Goal: Task Accomplishment & Management: Manage account settings

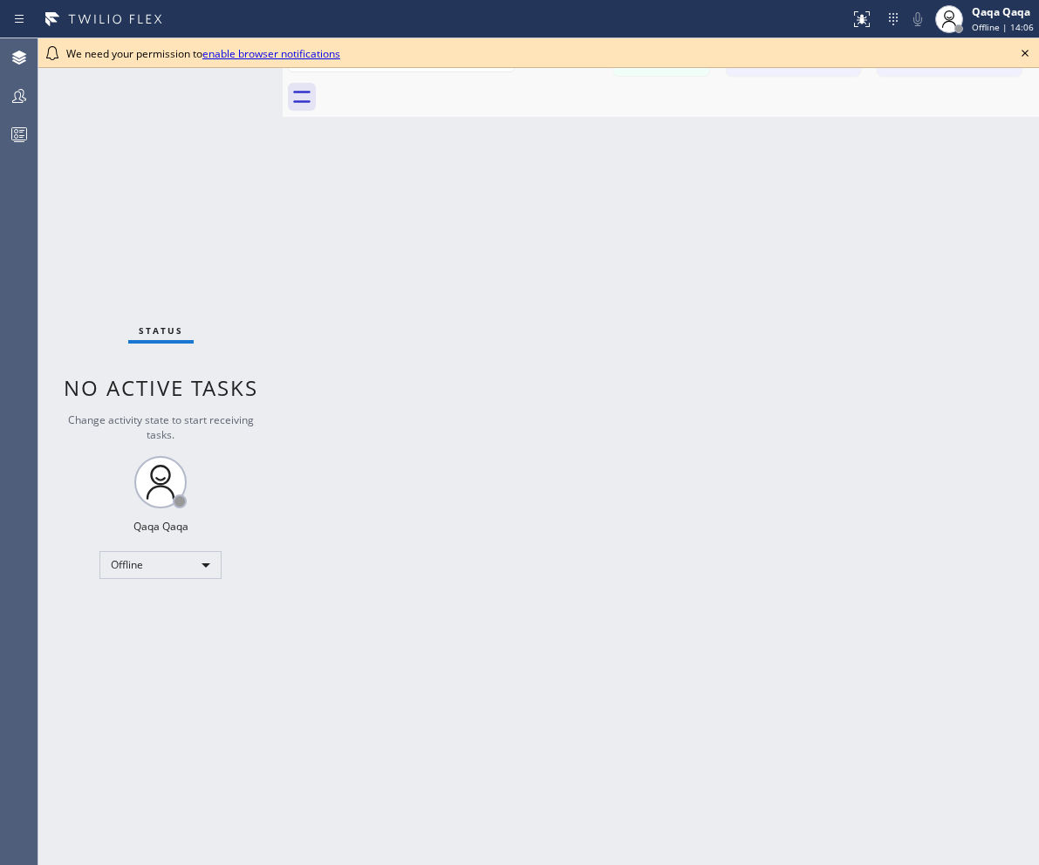
click at [264, 57] on link "enable browser notifications" at bounding box center [271, 53] width 138 height 15
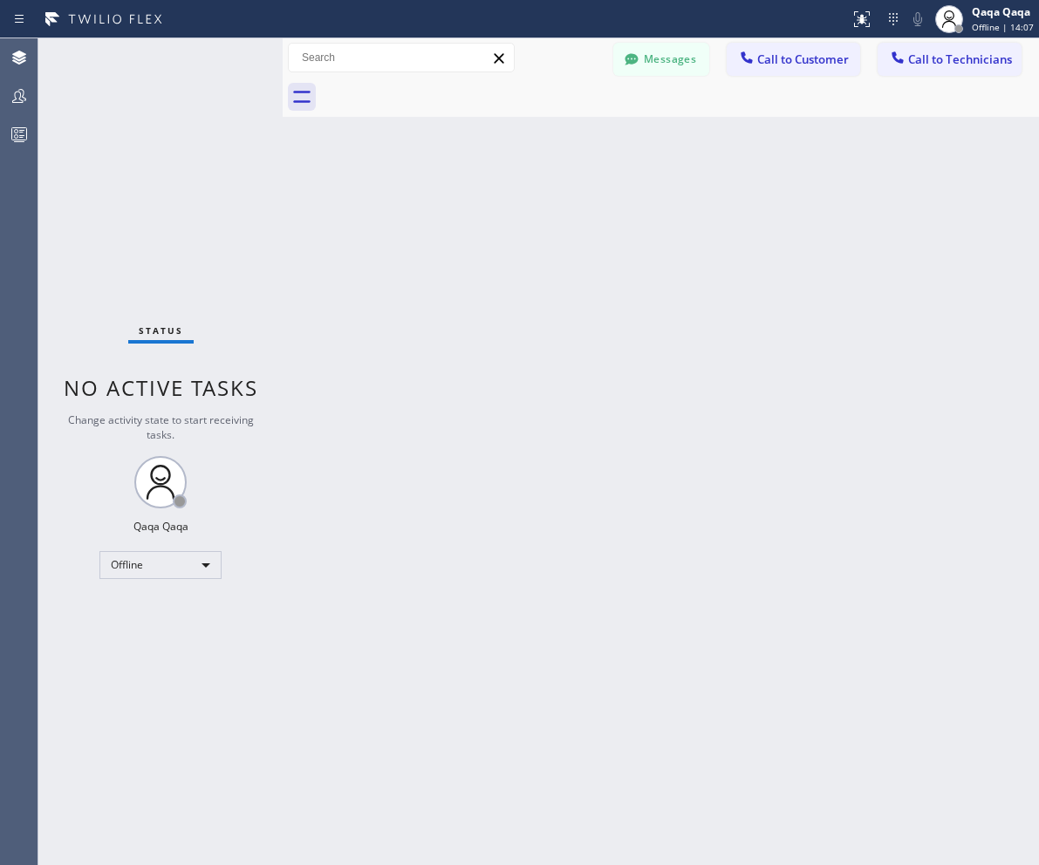
click at [952, 454] on div "Back to Dashboard Change Sender ID Customers Technicians Select a contact Outbo…" at bounding box center [661, 451] width 756 height 827
click at [872, 277] on div "Back to Dashboard Change Sender ID Customers Technicians Select a contact Outbo…" at bounding box center [661, 451] width 756 height 827
click at [776, 68] on button "Call to Customer" at bounding box center [793, 59] width 133 height 33
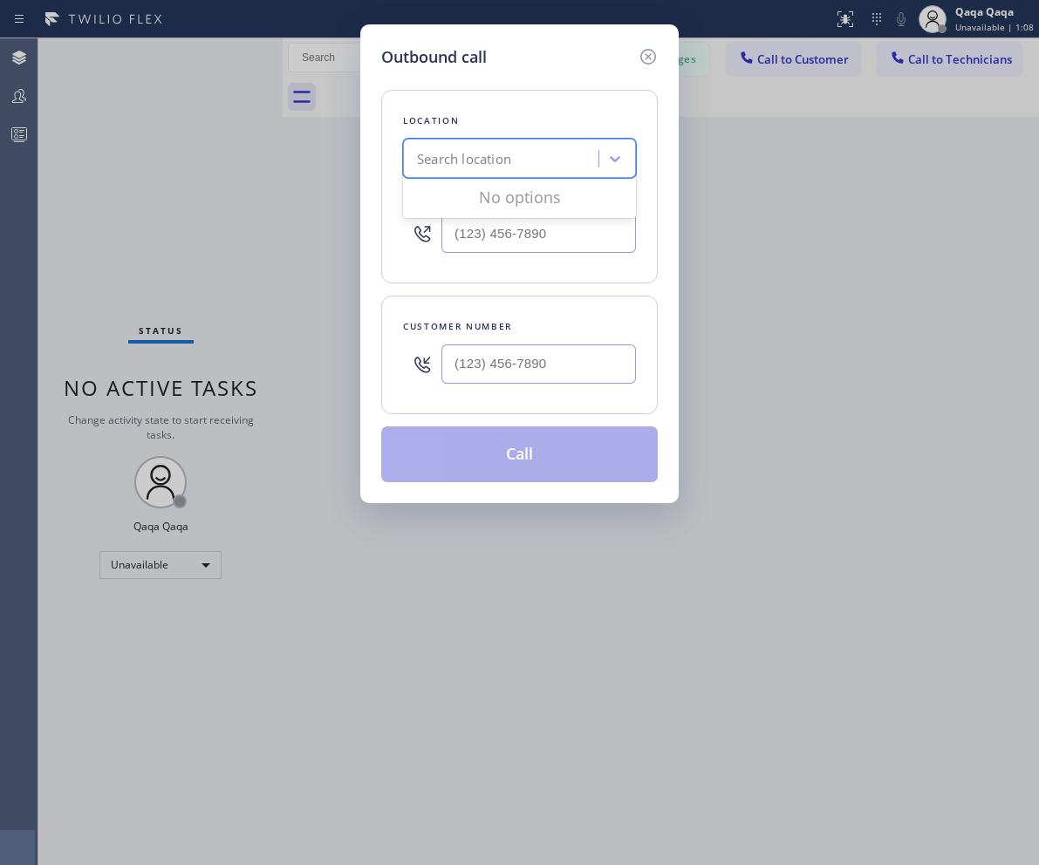
click at [503, 172] on div "Search location" at bounding box center [503, 159] width 190 height 31
click at [607, 155] on icon at bounding box center [614, 158] width 17 height 17
drag, startPoint x: 984, startPoint y: 387, endPoint x: 961, endPoint y: 289, distance: 101.2
click at [984, 387] on div "Outbound call Location Search location Your caller id phone number Customer num…" at bounding box center [519, 432] width 1039 height 865
click at [644, 57] on icon at bounding box center [648, 56] width 21 height 21
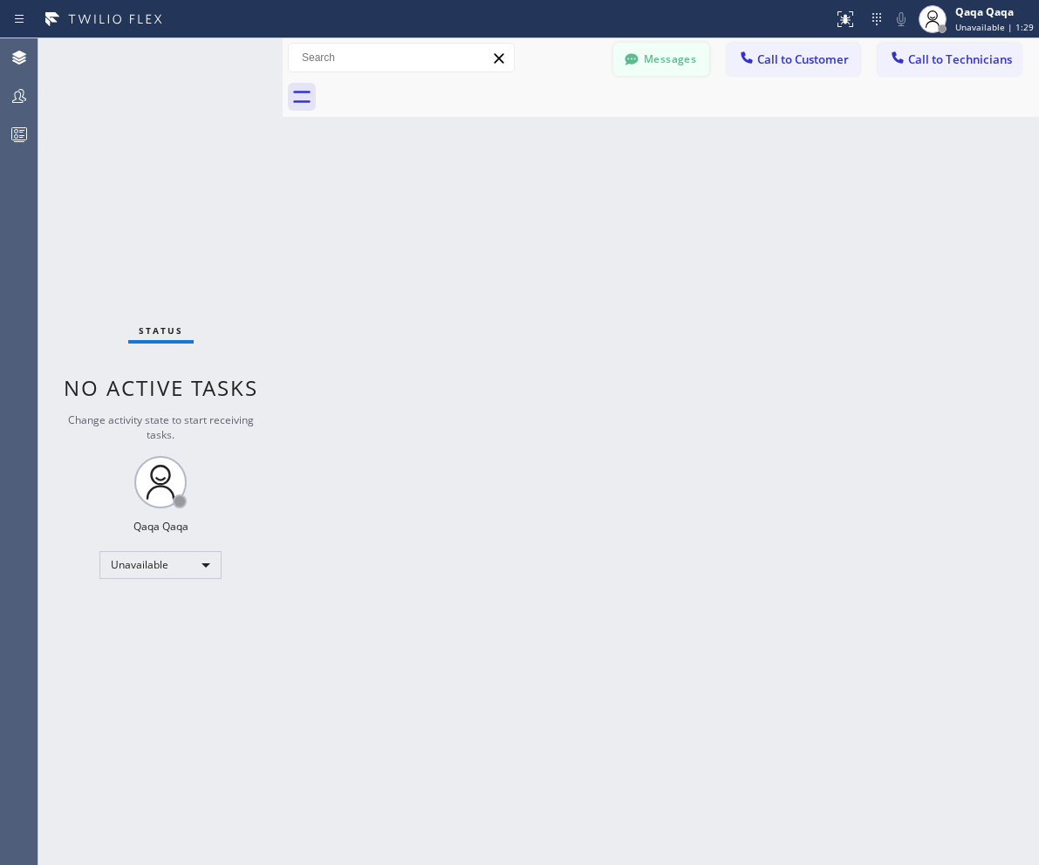
click at [661, 63] on button "Messages" at bounding box center [661, 59] width 96 height 33
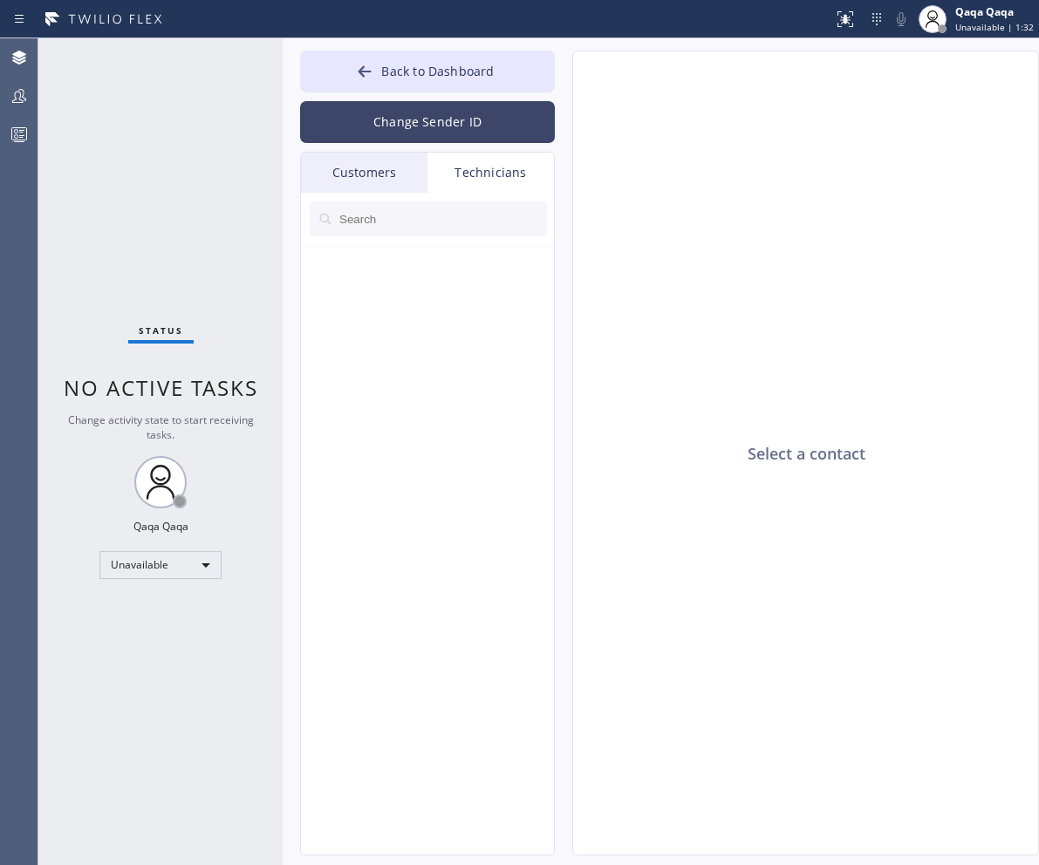
click at [392, 119] on button "Change Sender ID" at bounding box center [427, 122] width 255 height 42
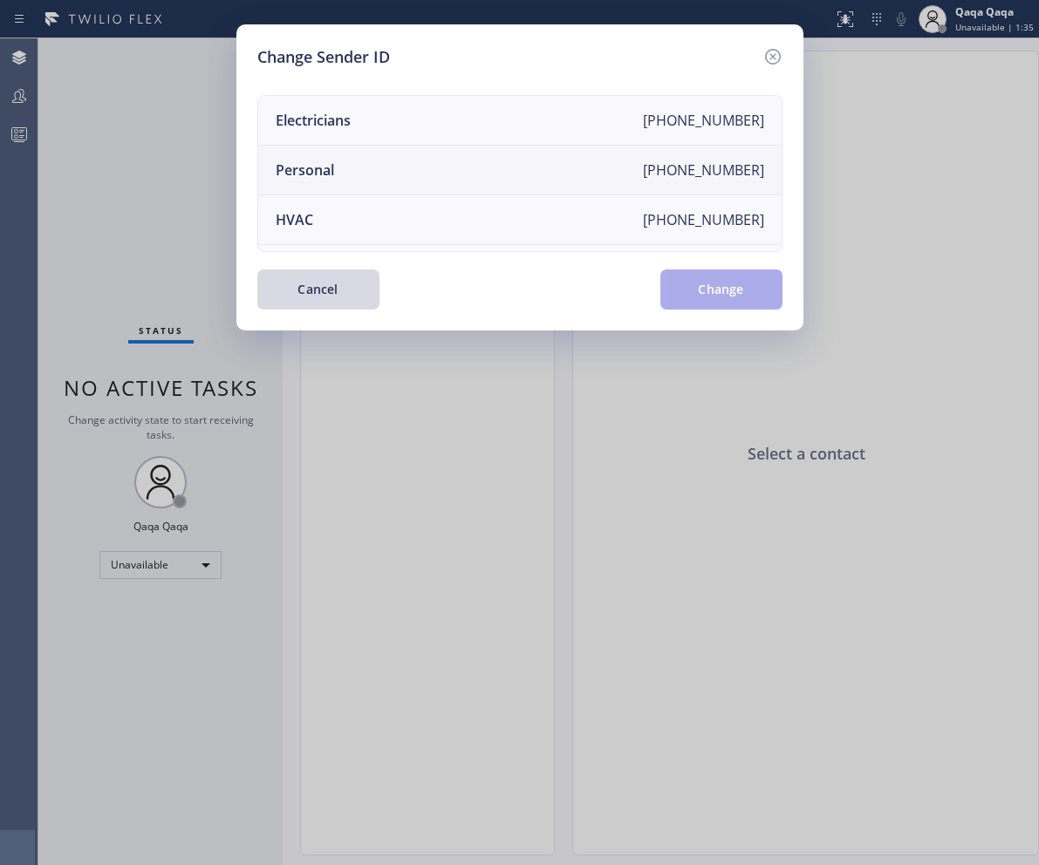
click at [621, 165] on li "Personal [PHONE_NUMBER]" at bounding box center [519, 171] width 523 height 50
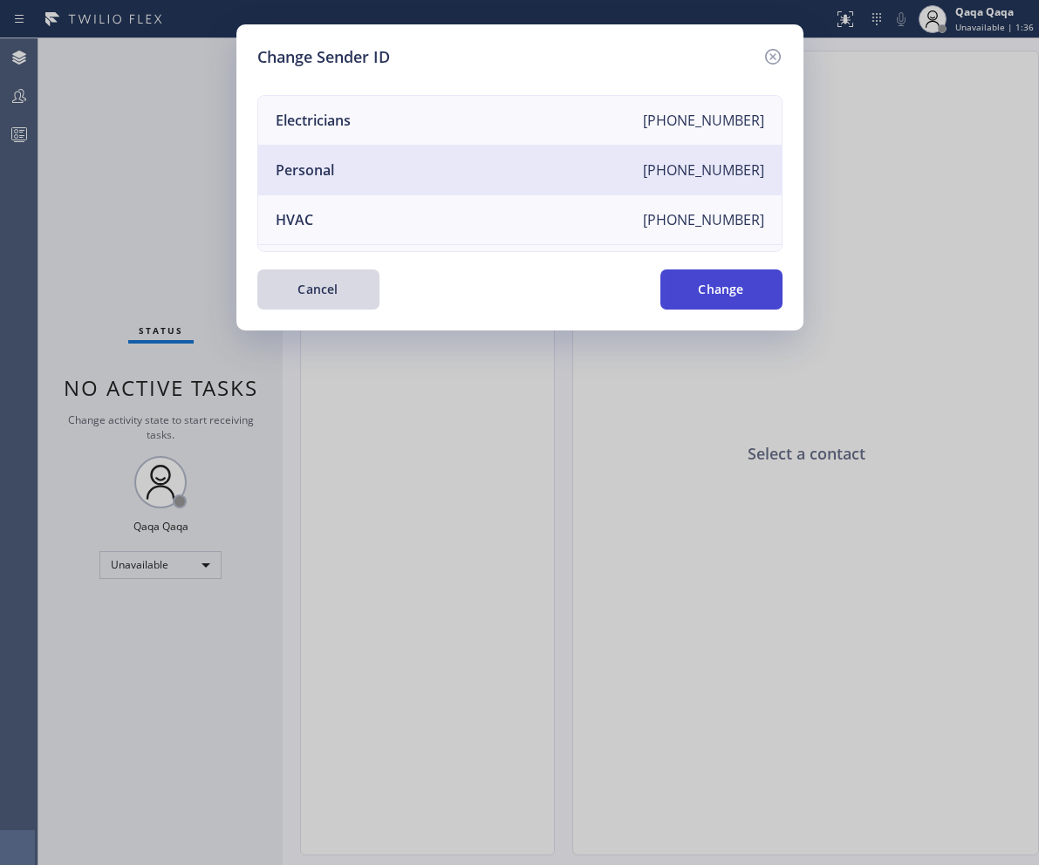
click at [711, 288] on button "Change" at bounding box center [721, 290] width 122 height 40
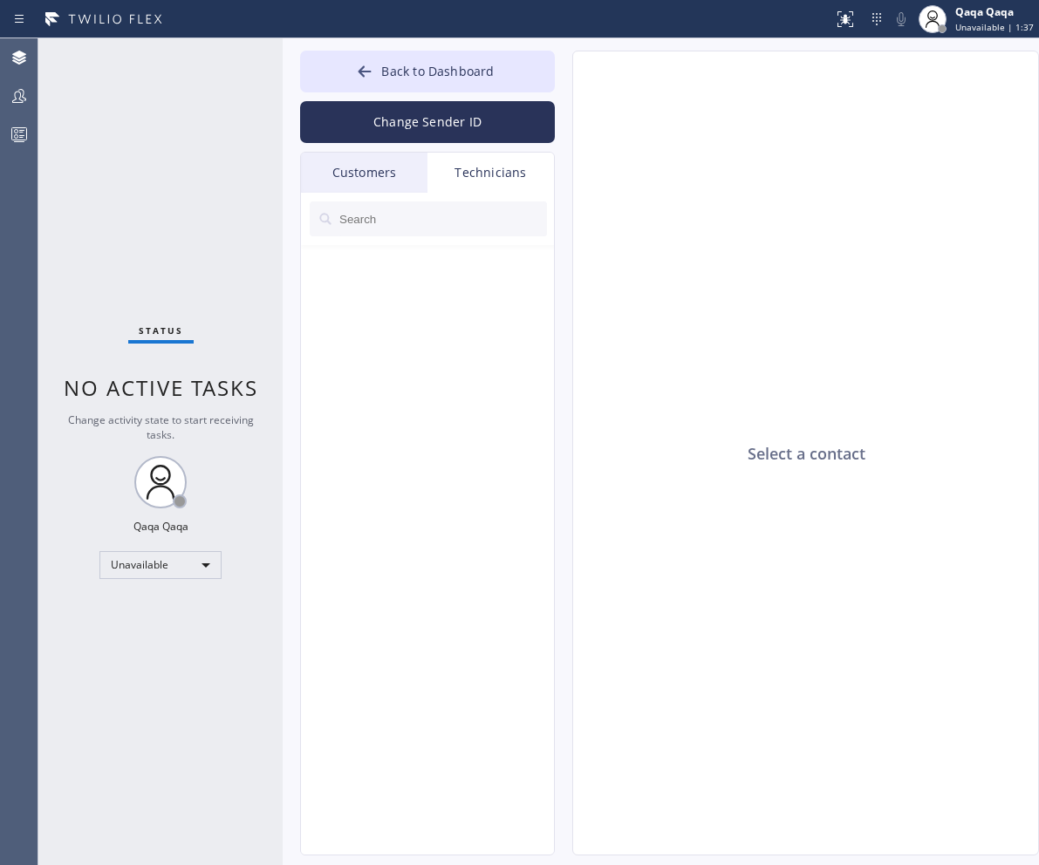
click at [198, 195] on div "Status No active tasks Change activity state to start receiving tasks. Qaqa Qaq…" at bounding box center [160, 451] width 244 height 827
click at [856, 782] on div "Select a contact" at bounding box center [806, 453] width 467 height 805
click at [391, 217] on input "text" at bounding box center [442, 219] width 209 height 35
click at [877, 521] on div "Select a contact" at bounding box center [806, 453] width 467 height 805
click at [896, 530] on div "Select a contact" at bounding box center [806, 453] width 467 height 805
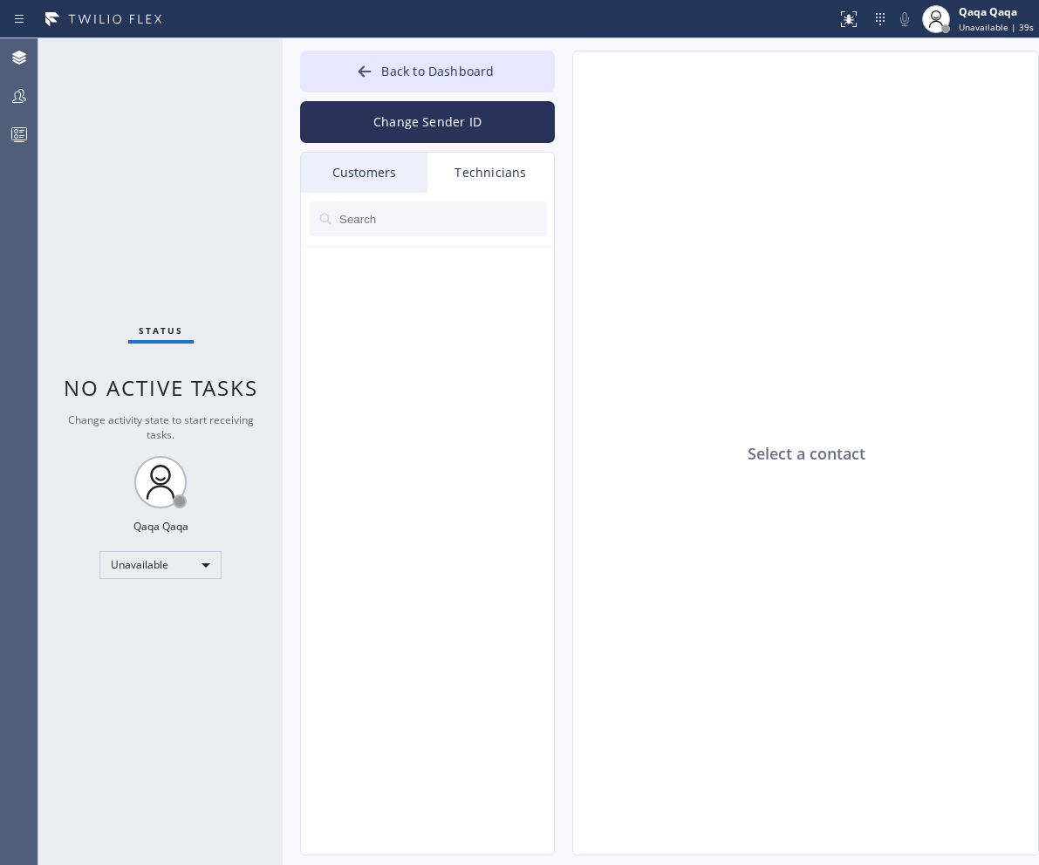
click at [970, 788] on div "Select a contact" at bounding box center [806, 453] width 467 height 805
click at [400, 221] on input "text" at bounding box center [442, 219] width 209 height 35
drag, startPoint x: 915, startPoint y: 332, endPoint x: 732, endPoint y: 271, distance: 192.8
click at [915, 332] on div "Select a contact" at bounding box center [806, 453] width 467 height 805
click at [367, 216] on input "text" at bounding box center [442, 219] width 209 height 35
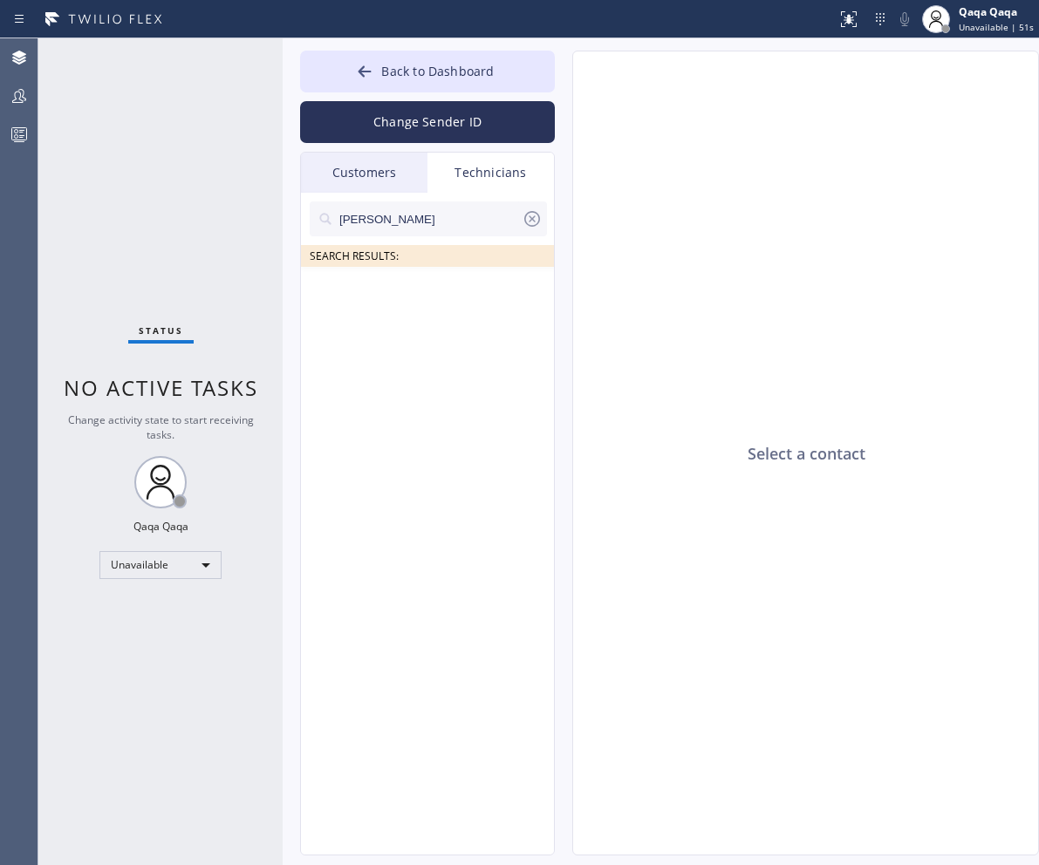
click at [386, 221] on input "[PERSON_NAME]" at bounding box center [430, 219] width 184 height 35
type input "[PERSON_NAME]"
click at [945, 801] on div "Select a contact" at bounding box center [806, 453] width 467 height 805
click at [961, 749] on div "Select a contact" at bounding box center [806, 453] width 467 height 805
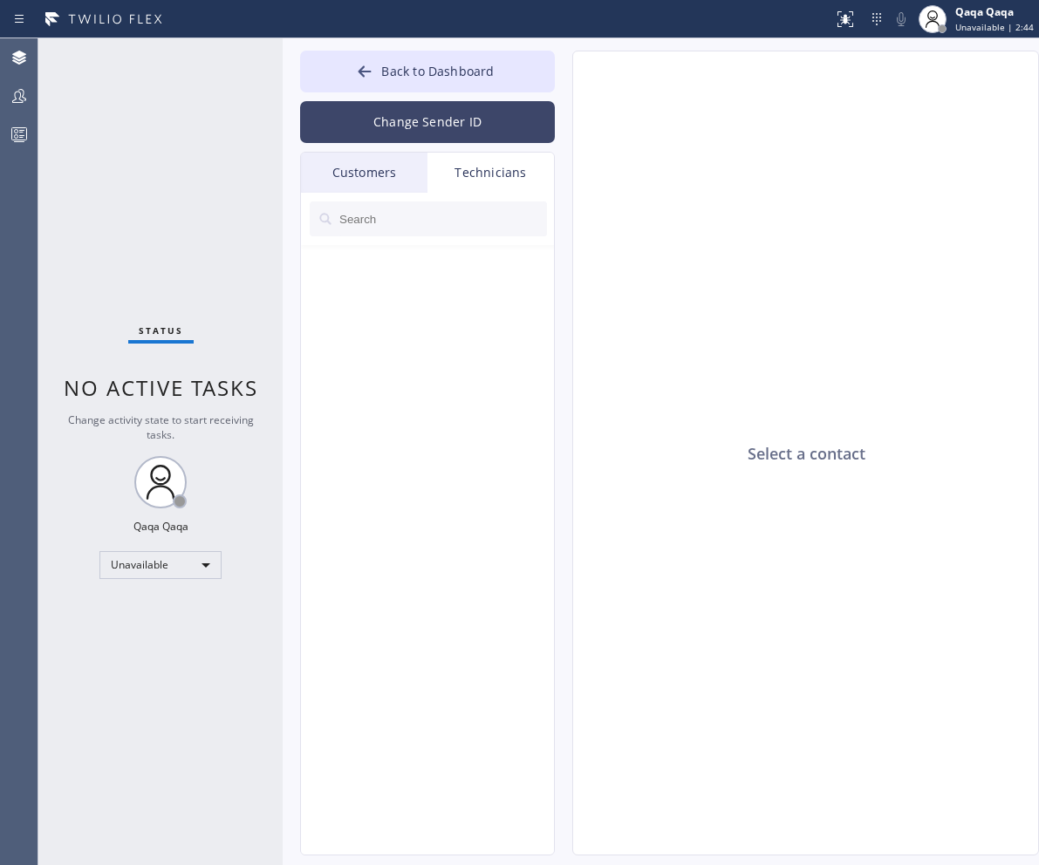
click at [457, 119] on button "Change Sender ID" at bounding box center [427, 122] width 255 height 42
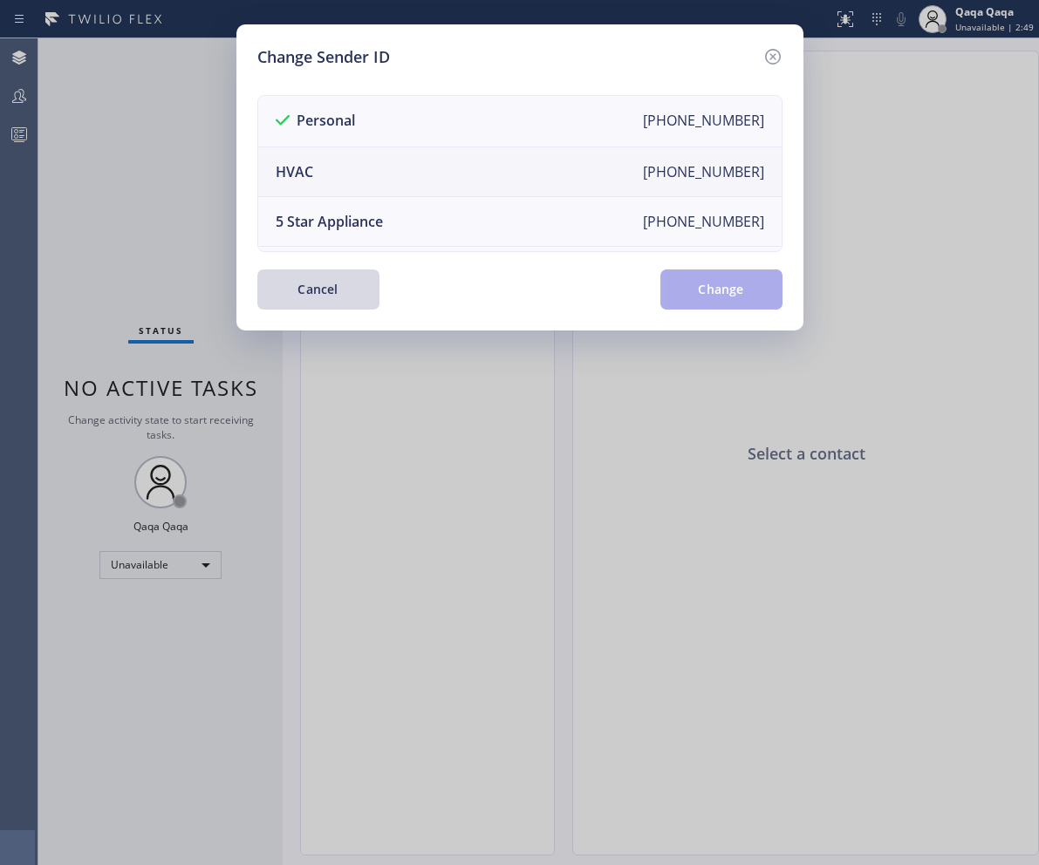
click at [351, 170] on li "HVAC [PHONE_NUMBER]" at bounding box center [519, 172] width 523 height 50
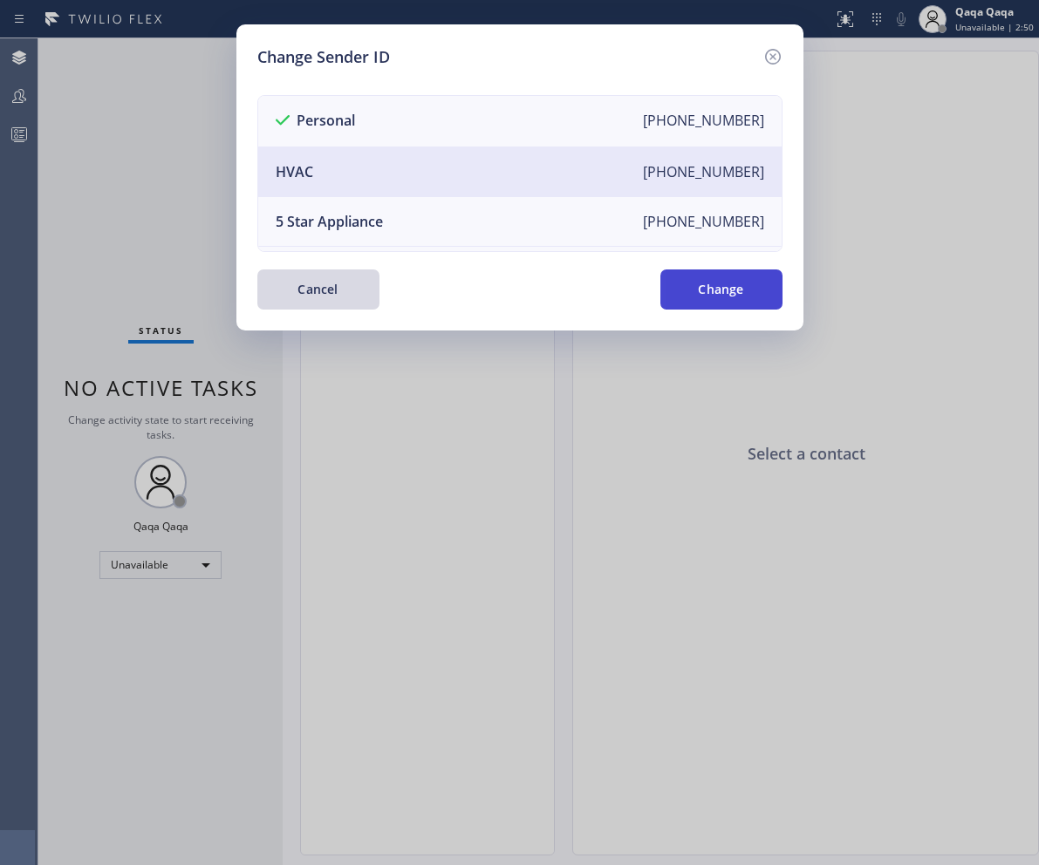
click at [724, 287] on button "Change" at bounding box center [721, 290] width 122 height 40
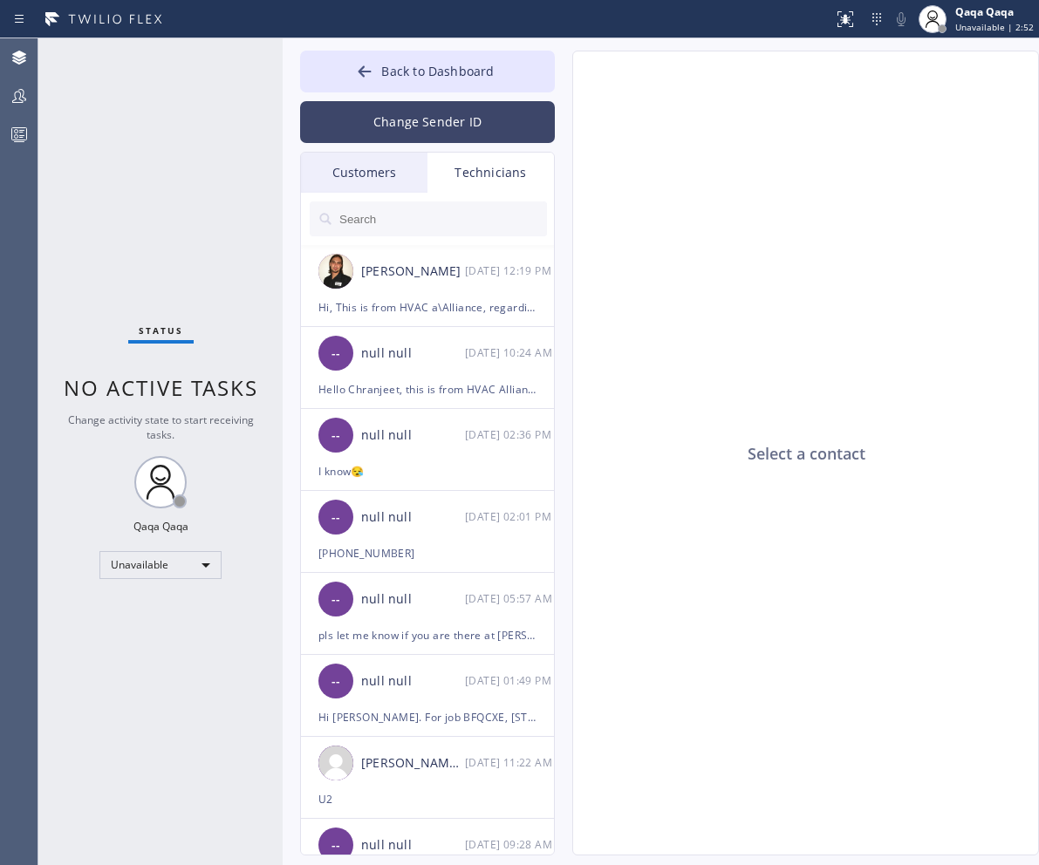
click at [409, 121] on button "Change Sender ID" at bounding box center [427, 122] width 255 height 42
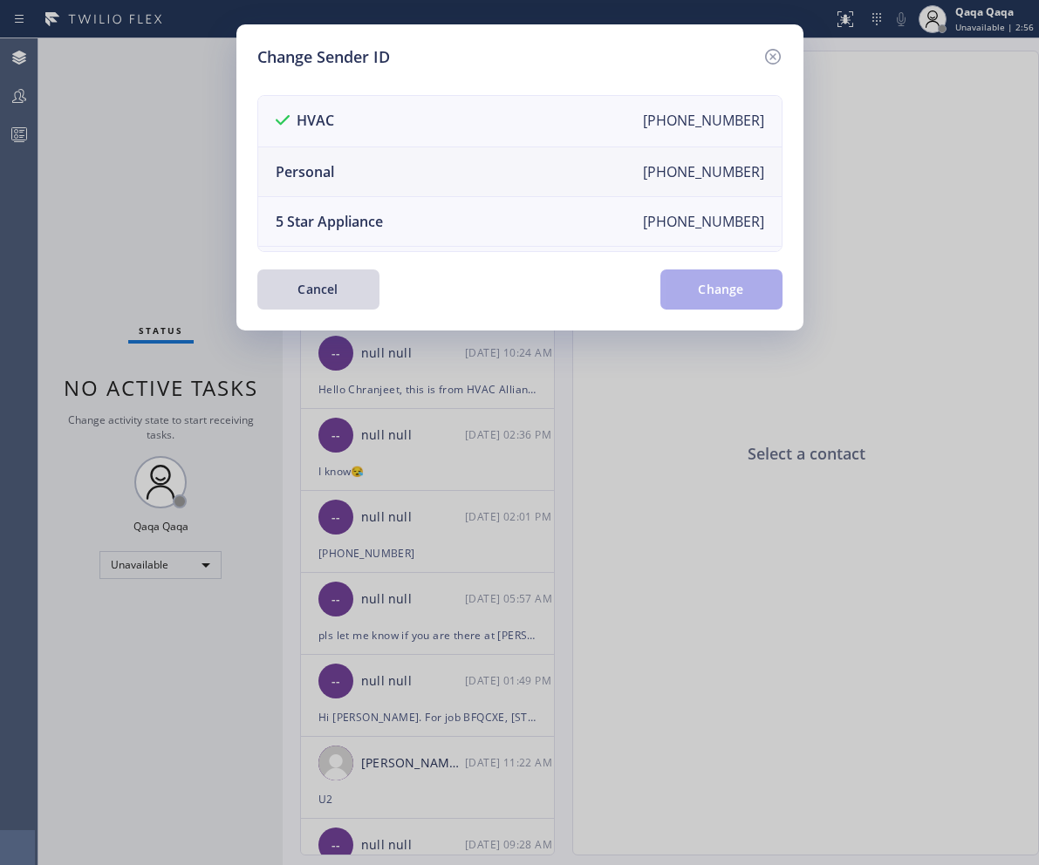
click at [385, 184] on li "Personal [PHONE_NUMBER]" at bounding box center [519, 172] width 523 height 50
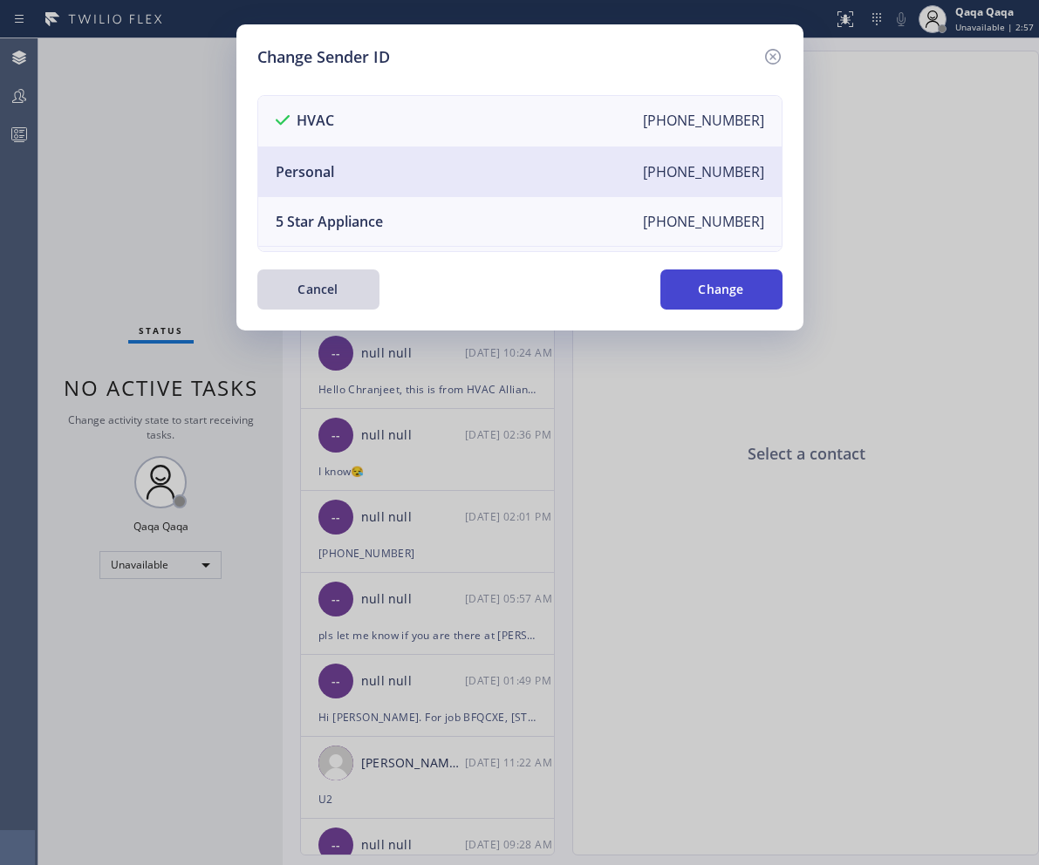
click at [689, 297] on button "Change" at bounding box center [721, 290] width 122 height 40
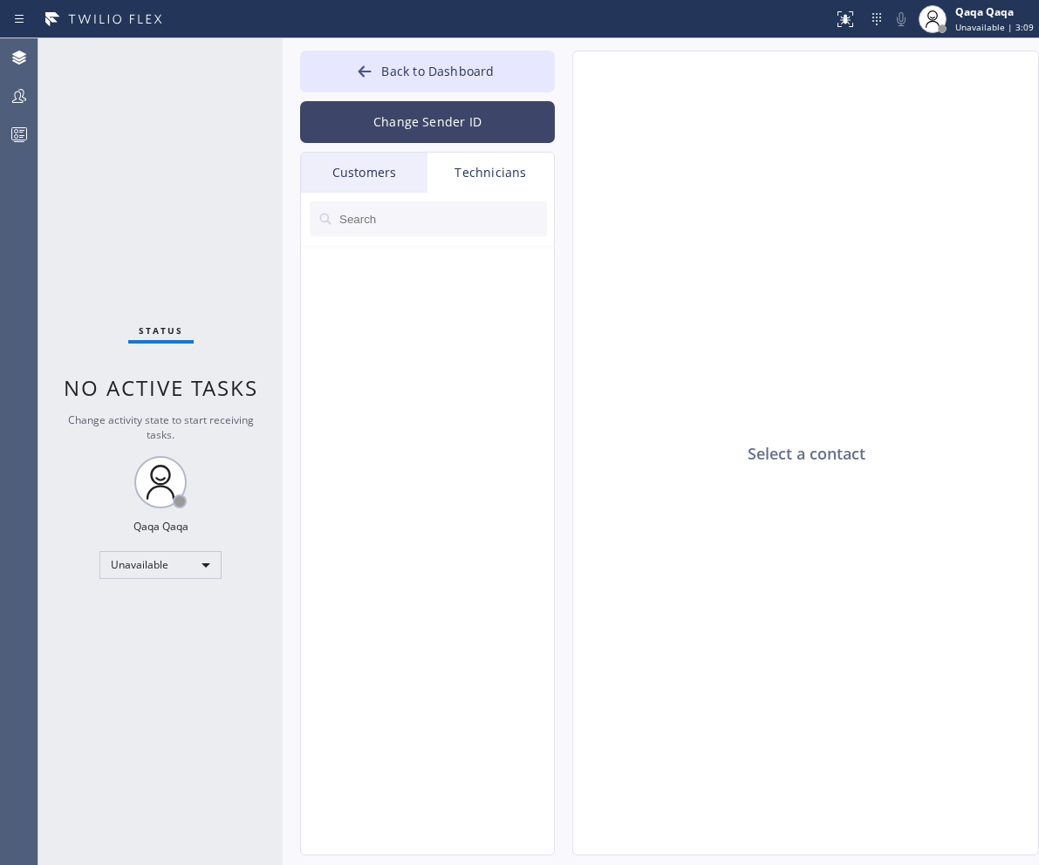
click at [440, 121] on button "Change Sender ID" at bounding box center [427, 122] width 255 height 42
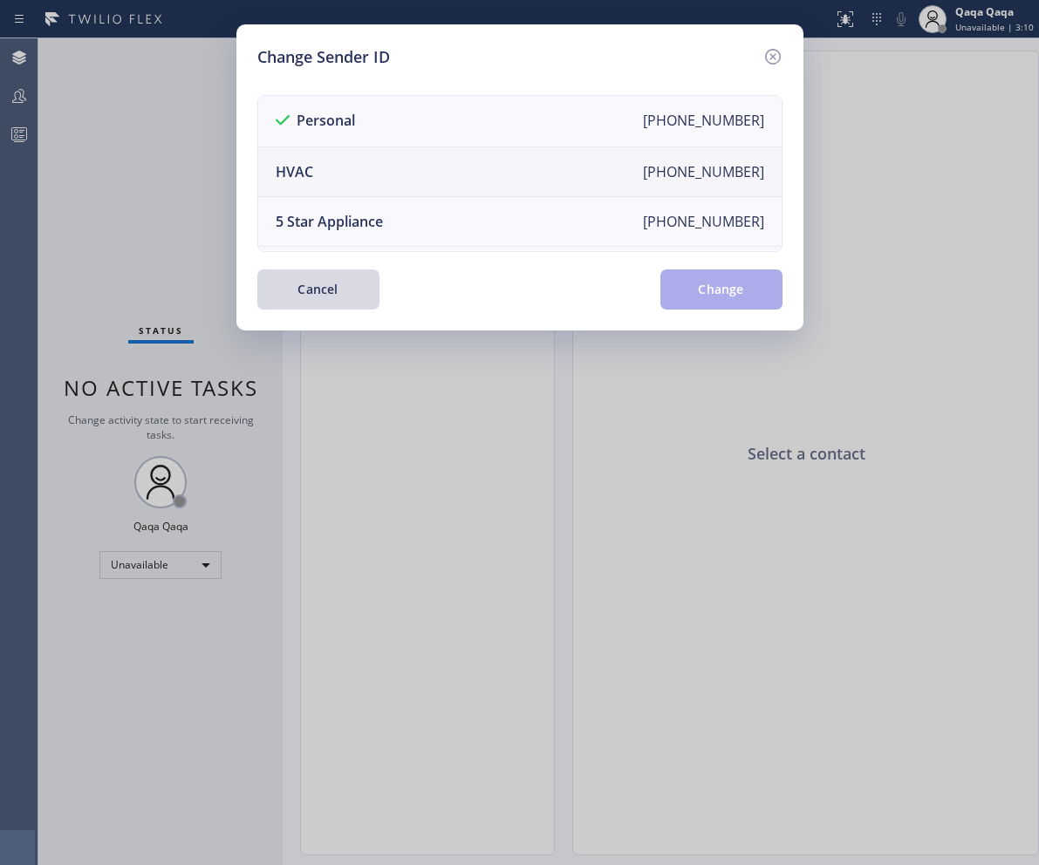
click at [379, 171] on li "HVAC [PHONE_NUMBER]" at bounding box center [519, 172] width 523 height 50
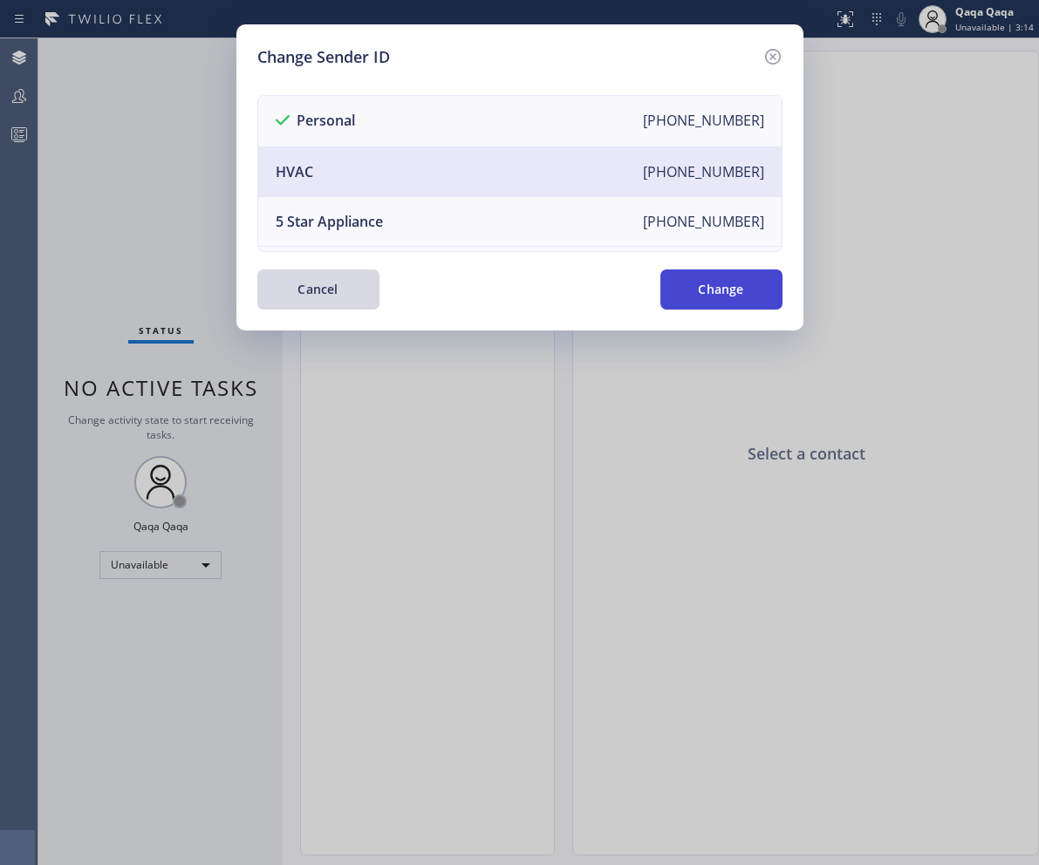
click at [706, 292] on button "Change" at bounding box center [721, 290] width 122 height 40
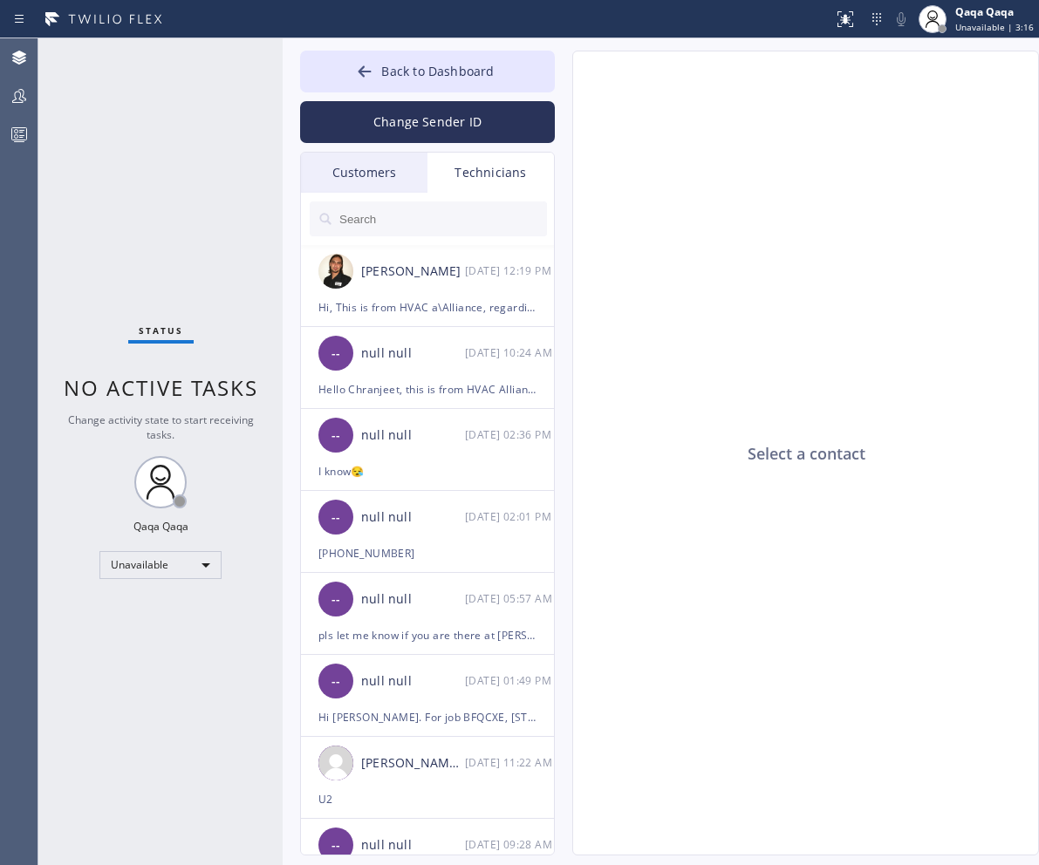
click at [388, 214] on input "text" at bounding box center [442, 219] width 209 height 35
click at [421, 126] on button "Change Sender ID" at bounding box center [427, 122] width 255 height 42
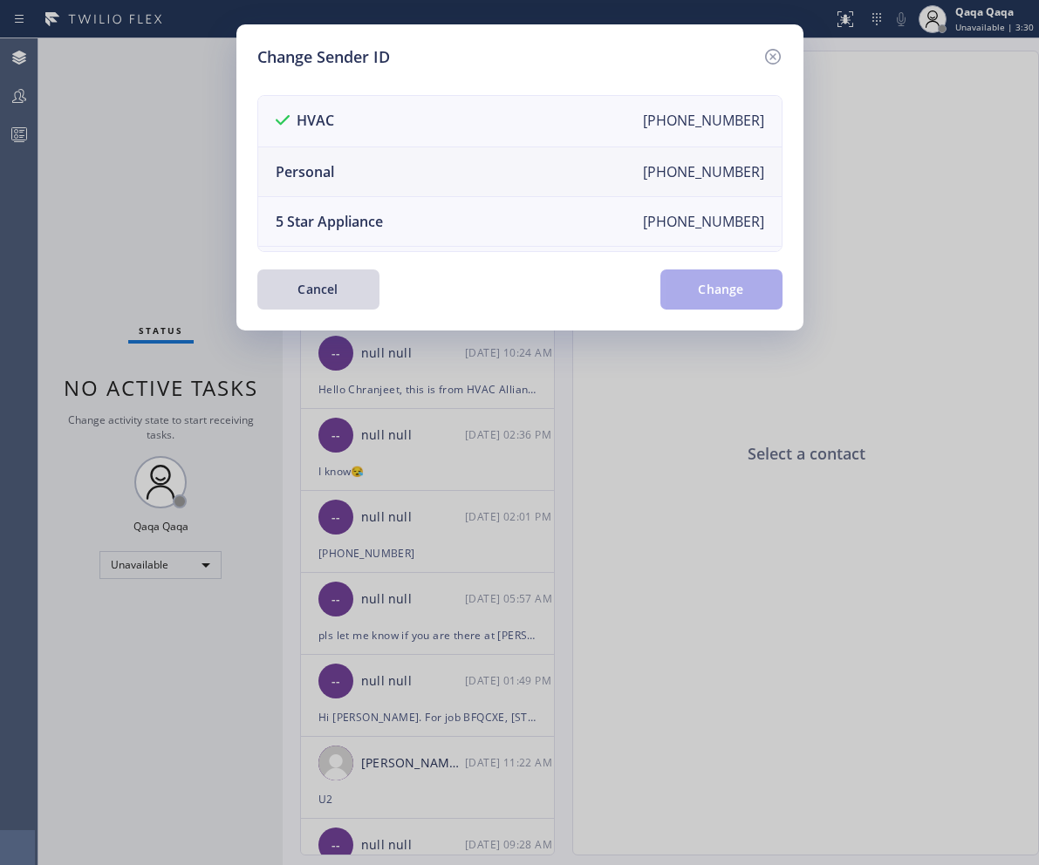
click at [402, 176] on li "Personal [PHONE_NUMBER]" at bounding box center [519, 172] width 523 height 50
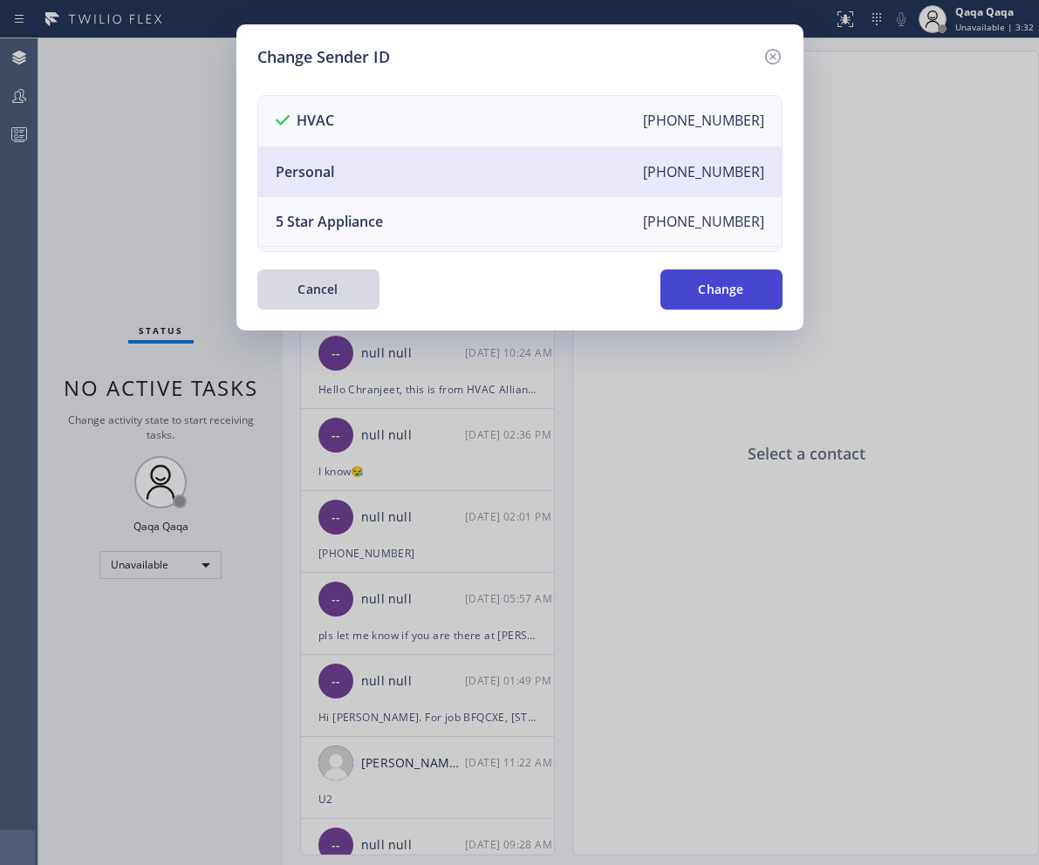
click at [689, 290] on button "Change" at bounding box center [721, 290] width 122 height 40
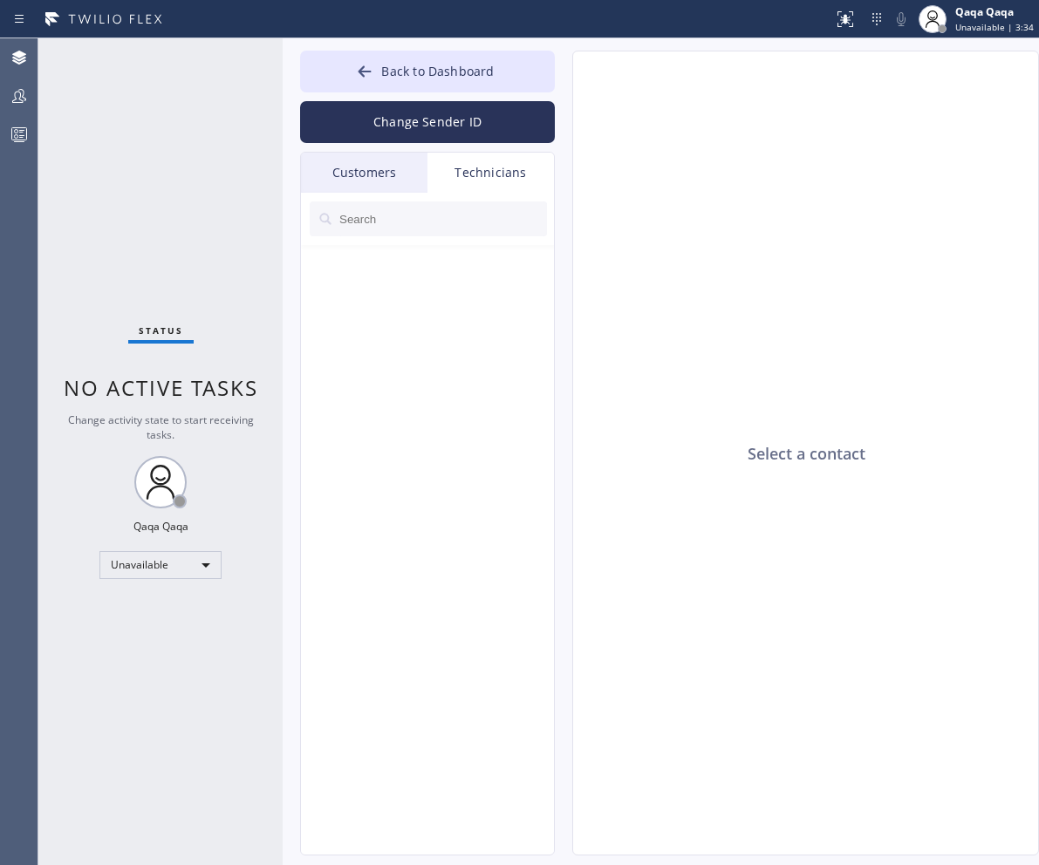
click at [425, 217] on input "text" at bounding box center [442, 219] width 209 height 35
click at [994, 20] on div "Qaqa Qaqa Unavailable | 4:39" at bounding box center [995, 18] width 87 height 31
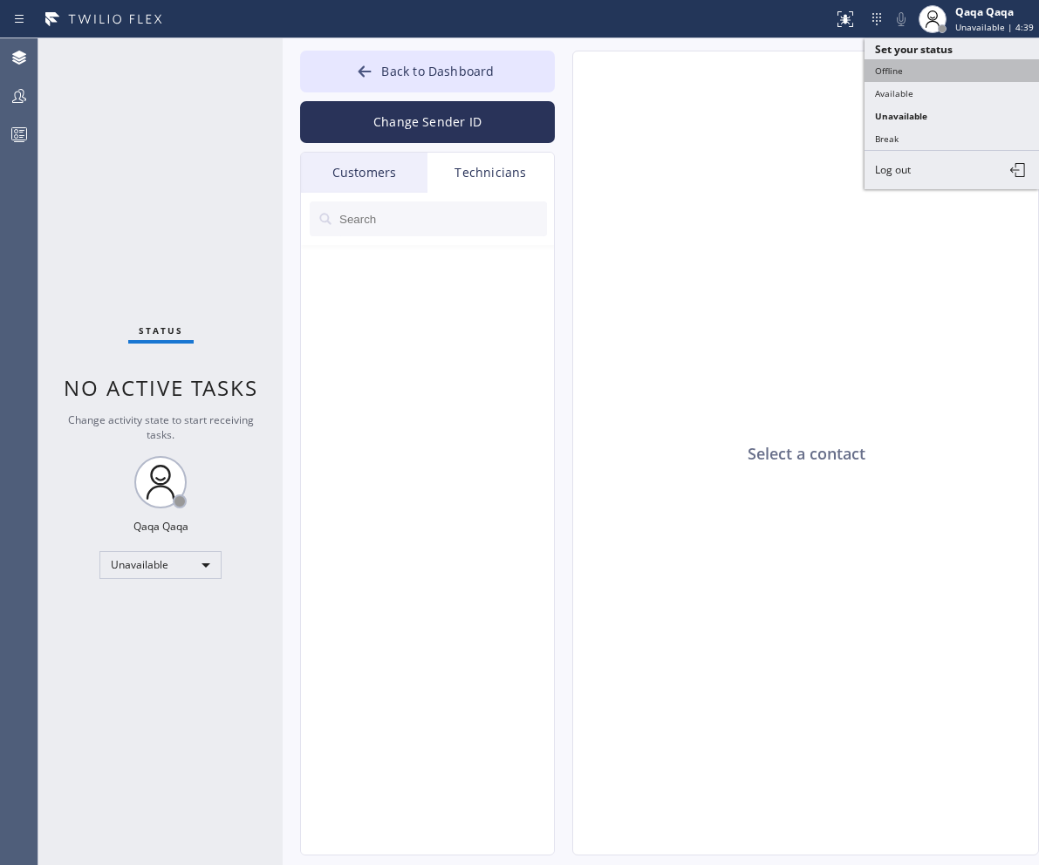
click at [910, 70] on button "Offline" at bounding box center [952, 70] width 174 height 23
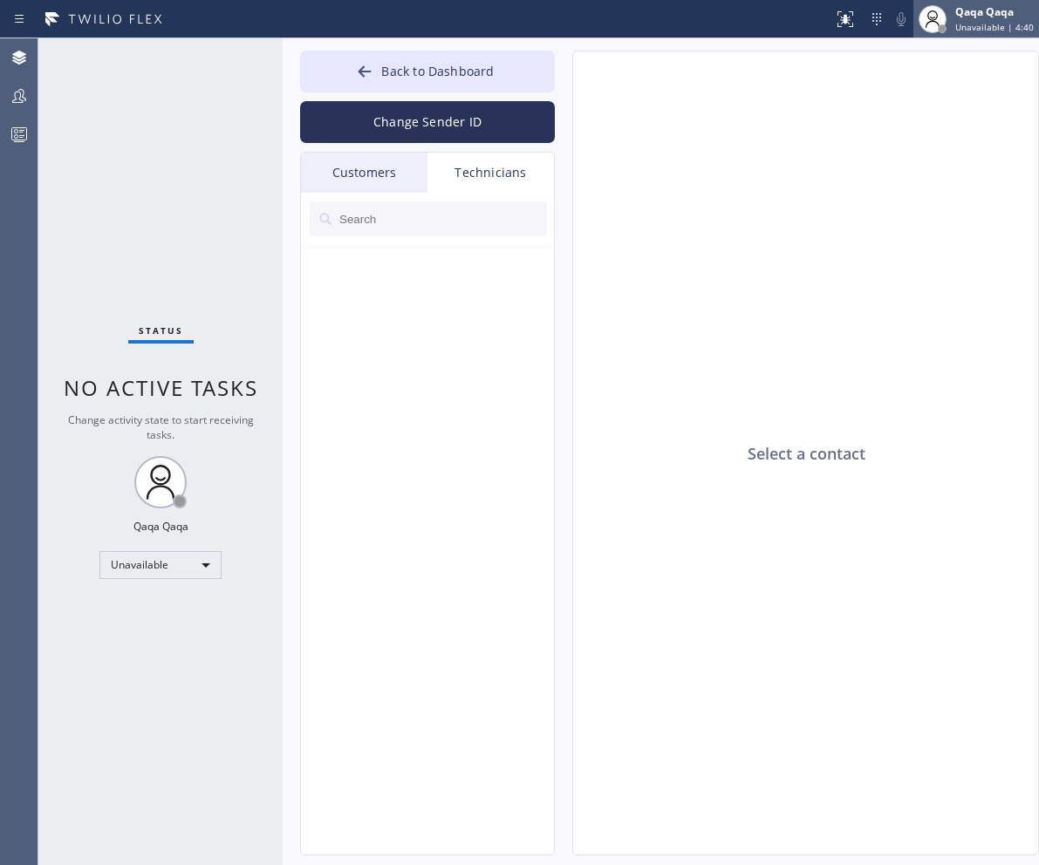
click at [952, 10] on div at bounding box center [932, 19] width 38 height 38
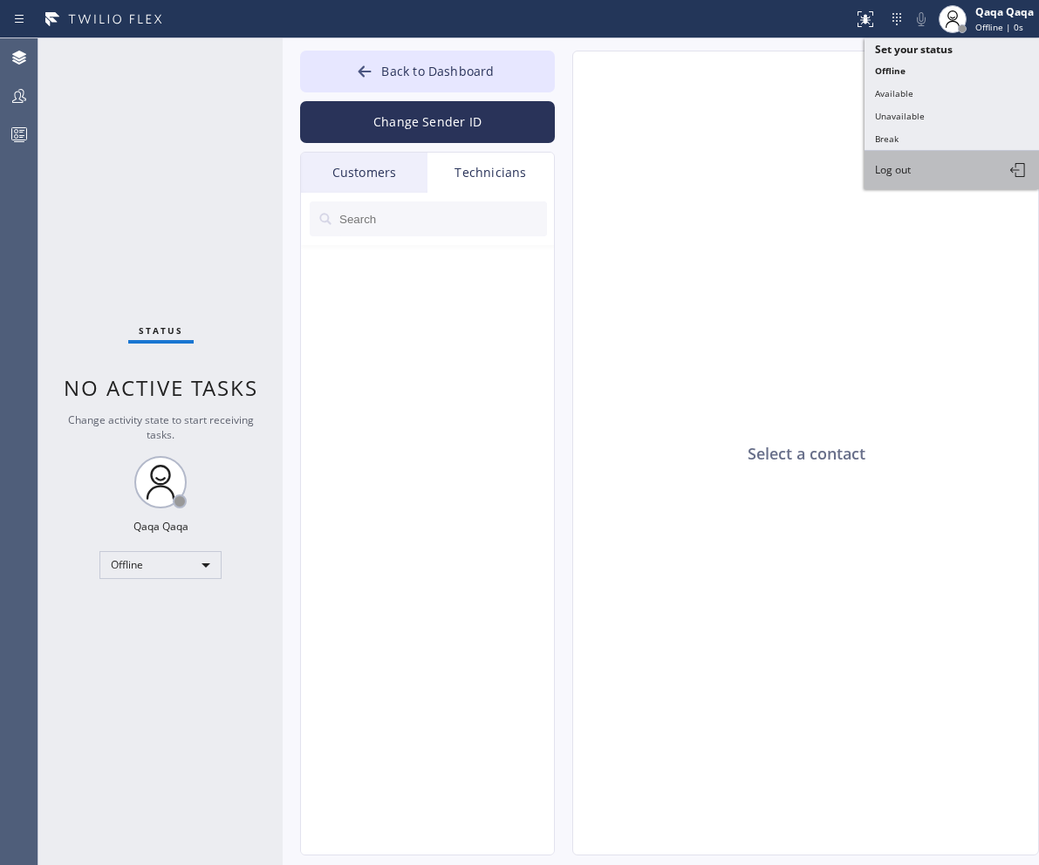
click at [911, 166] on span "Log out" at bounding box center [893, 169] width 36 height 15
